Goal: Find specific page/section: Find specific page/section

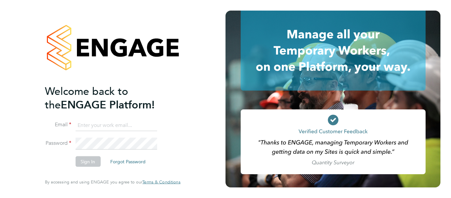
type input "[EMAIL_ADDRESS][DOMAIN_NAME]"
click at [87, 163] on button "Sign In" at bounding box center [87, 161] width 25 height 11
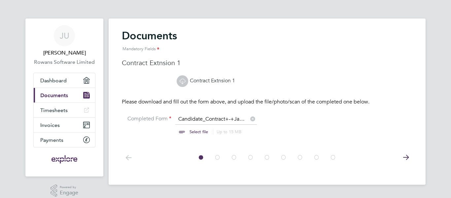
scroll to position [9, 82]
click at [222, 82] on link "Contract Extnsion 1" at bounding box center [206, 80] width 58 height 7
click at [211, 81] on link "Contract Extnsion 1" at bounding box center [206, 80] width 58 height 7
click at [149, 62] on h3 "Contract Extnsion 1" at bounding box center [267, 62] width 291 height 9
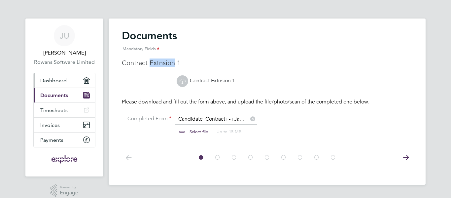
click at [54, 78] on span "Dashboard" at bounding box center [53, 80] width 26 height 6
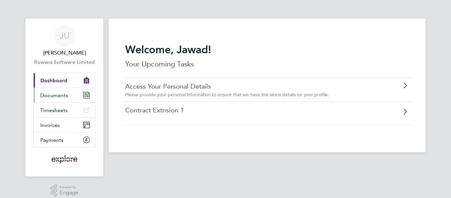
click at [58, 91] on link "Documents" at bounding box center [64, 95] width 61 height 15
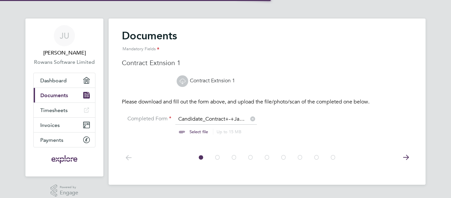
scroll to position [9, 82]
click at [70, 80] on link "Dashboard" at bounding box center [64, 80] width 61 height 15
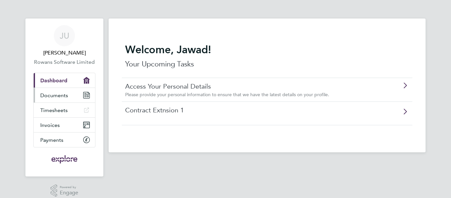
click at [63, 92] on span "Documents" at bounding box center [54, 95] width 28 height 6
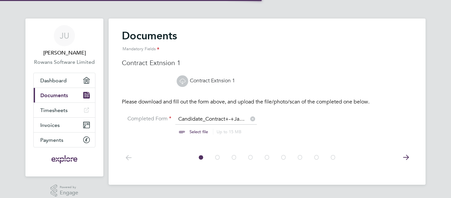
scroll to position [9, 82]
click at [138, 165] on div at bounding box center [267, 156] width 291 height 29
click at [405, 154] on icon at bounding box center [405, 157] width 13 height 15
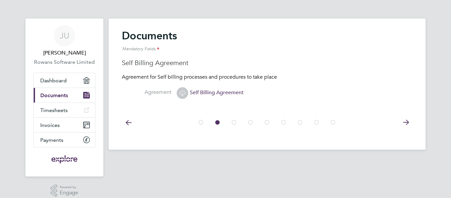
click at [404, 121] on icon at bounding box center [405, 122] width 13 height 15
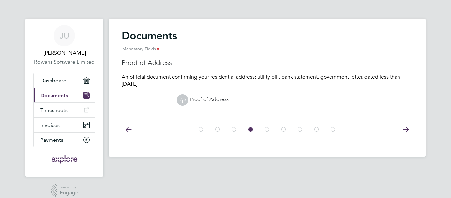
click at [407, 127] on icon at bounding box center [405, 129] width 13 height 15
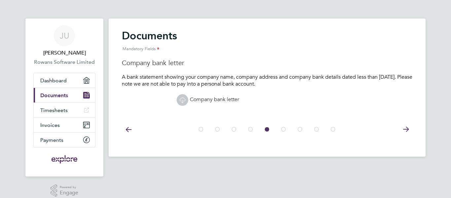
click at [407, 127] on icon at bounding box center [405, 129] width 13 height 15
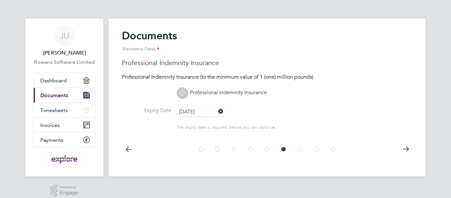
click at [406, 152] on icon at bounding box center [405, 149] width 13 height 15
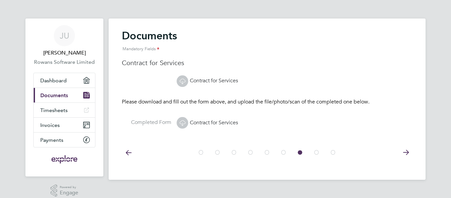
click at [405, 152] on icon at bounding box center [405, 152] width 13 height 15
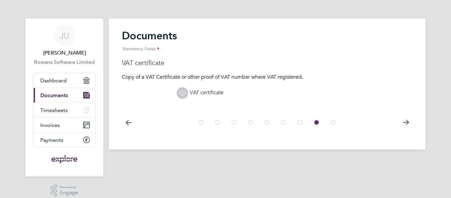
click at [405, 123] on icon at bounding box center [405, 122] width 13 height 15
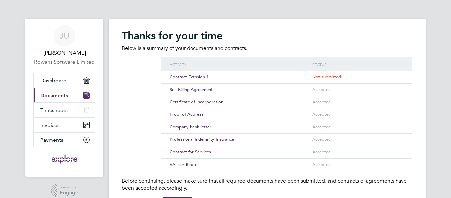
click at [392, 111] on div "Accepted" at bounding box center [358, 114] width 95 height 12
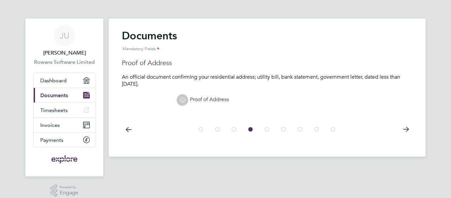
click at [129, 127] on icon at bounding box center [128, 129] width 13 height 15
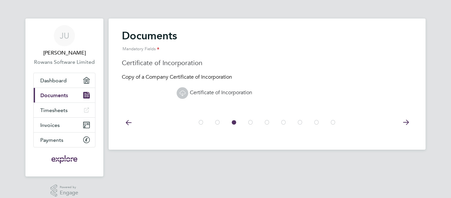
click at [129, 127] on icon at bounding box center [128, 122] width 13 height 15
click at [403, 120] on icon at bounding box center [405, 122] width 13 height 15
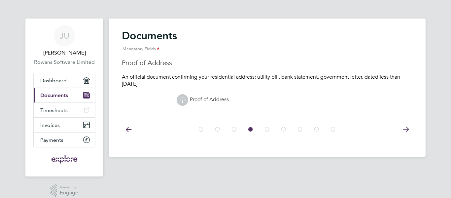
click at [403, 120] on div at bounding box center [267, 128] width 291 height 29
click at [408, 131] on icon at bounding box center [405, 129] width 13 height 15
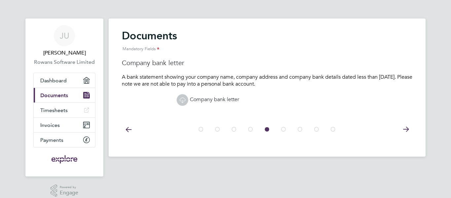
click at [408, 131] on icon at bounding box center [405, 129] width 13 height 15
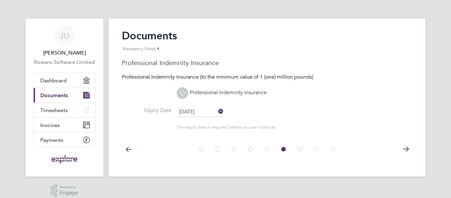
click at [406, 149] on icon at bounding box center [405, 149] width 13 height 15
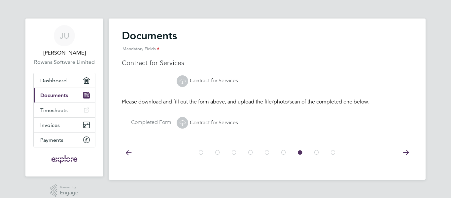
click at [406, 149] on icon at bounding box center [405, 152] width 13 height 15
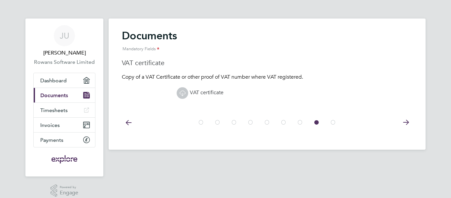
click at [407, 122] on icon at bounding box center [405, 122] width 13 height 15
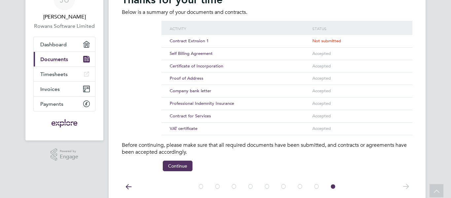
scroll to position [37, 0]
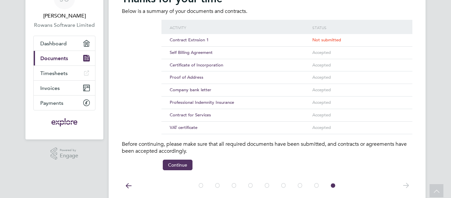
click at [196, 40] on span "Contract Extnsion 1" at bounding box center [189, 40] width 39 height 6
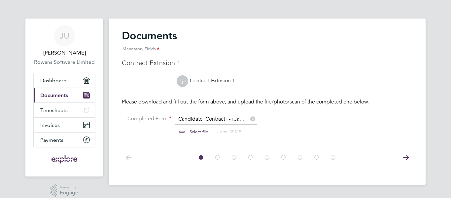
click at [301, 36] on h2 "Documents Mandatory Fields" at bounding box center [267, 42] width 291 height 27
